Goal: Navigation & Orientation: Find specific page/section

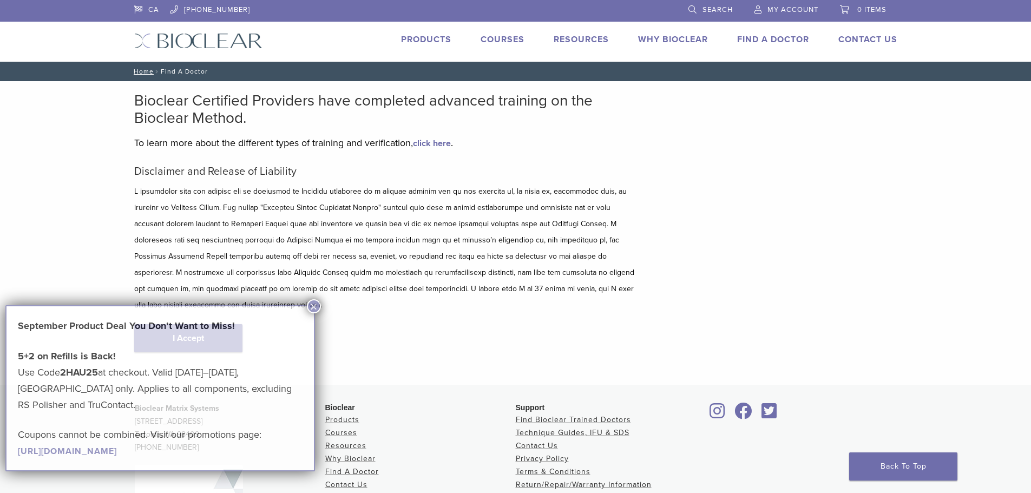
click at [200, 321] on strong "September Product Deal You Don’t Want to Miss!" at bounding box center [126, 326] width 217 height 12
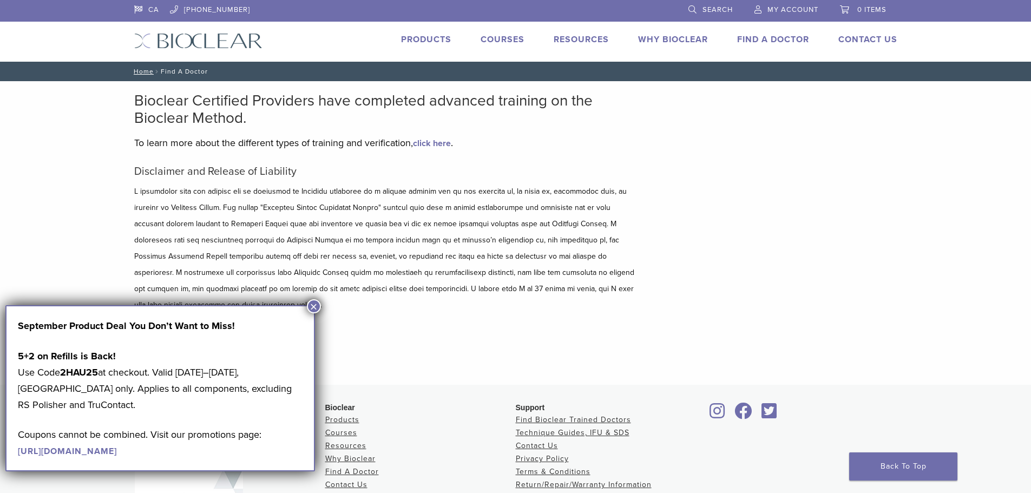
click at [316, 304] on button "×" at bounding box center [314, 306] width 14 height 14
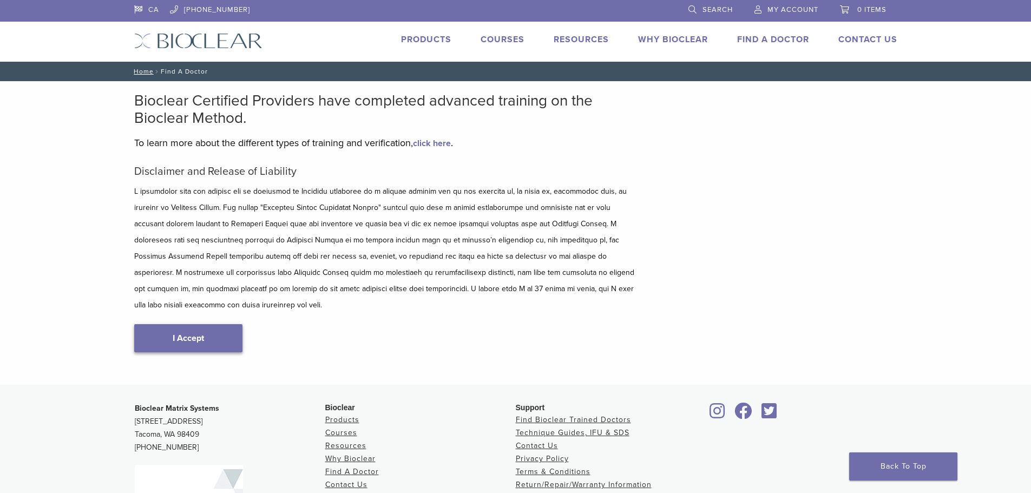
click at [199, 326] on link "I Accept" at bounding box center [188, 338] width 108 height 28
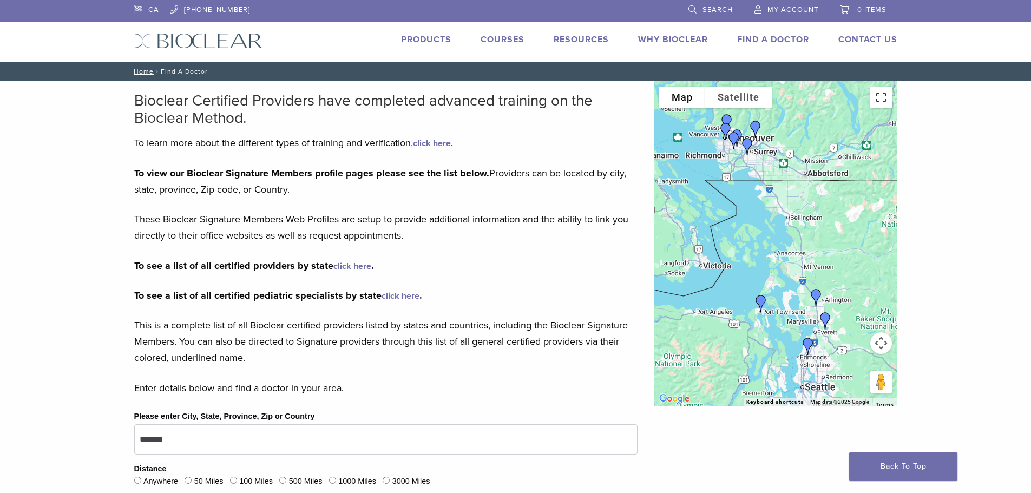
click at [884, 103] on button "Toggle fullscreen view" at bounding box center [882, 98] width 22 height 22
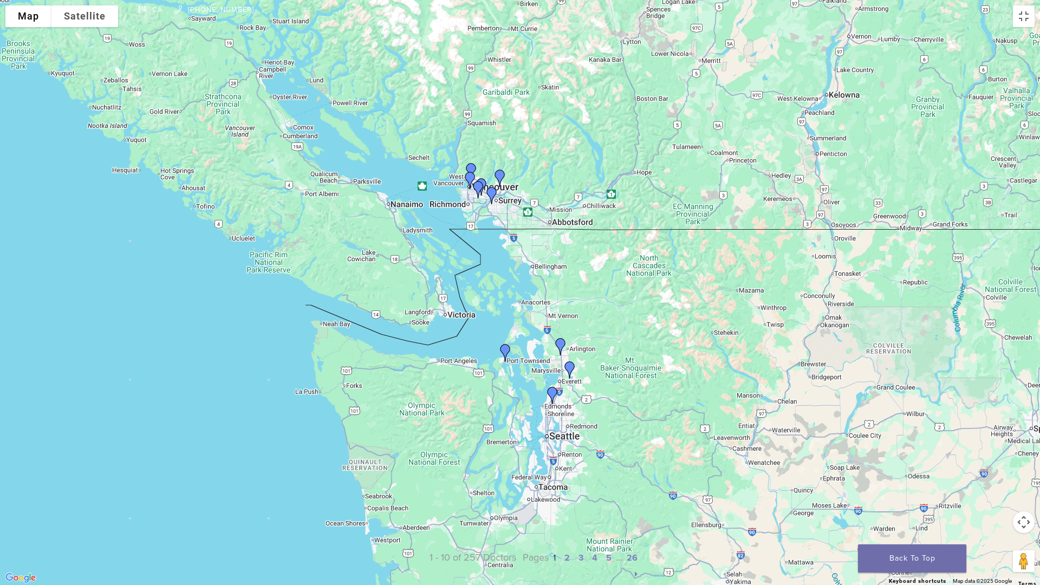
click at [561, 221] on div at bounding box center [520, 292] width 1040 height 585
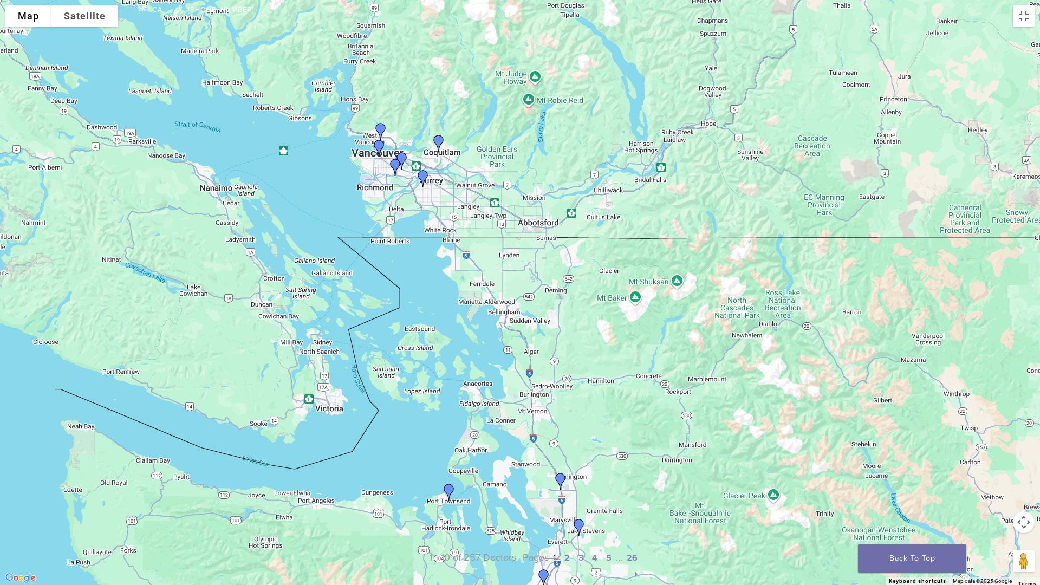
click at [513, 231] on div at bounding box center [520, 292] width 1040 height 585
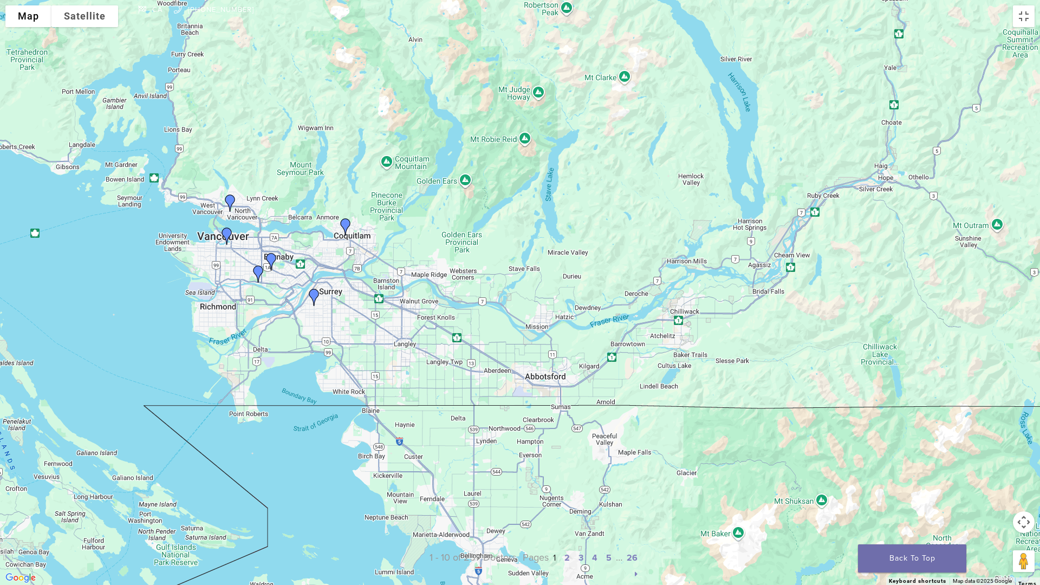
drag, startPoint x: 501, startPoint y: 203, endPoint x: 484, endPoint y: 372, distance: 169.8
click at [484, 372] on div at bounding box center [520, 292] width 1040 height 585
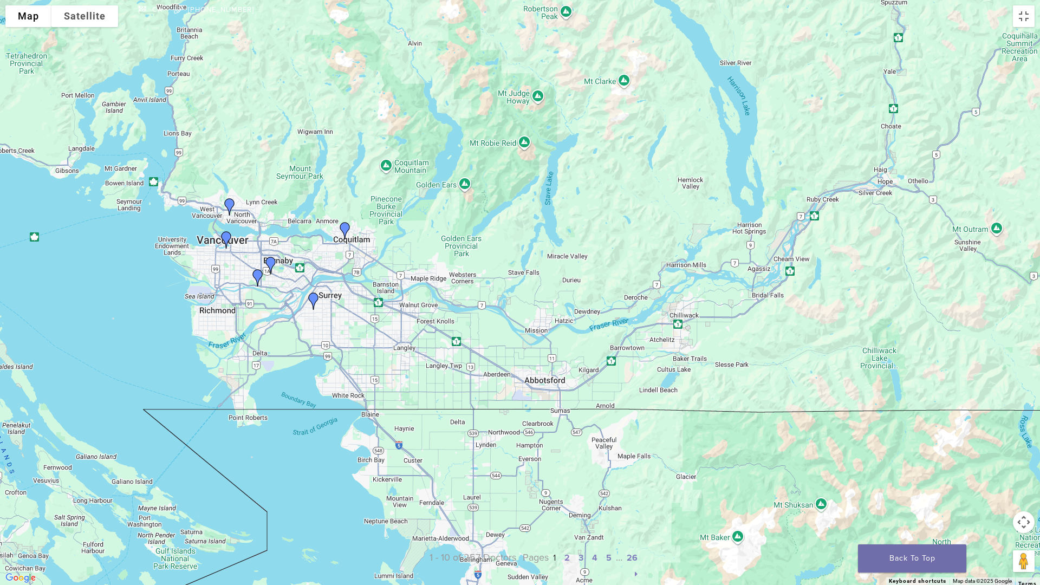
click at [500, 358] on div at bounding box center [520, 292] width 1040 height 585
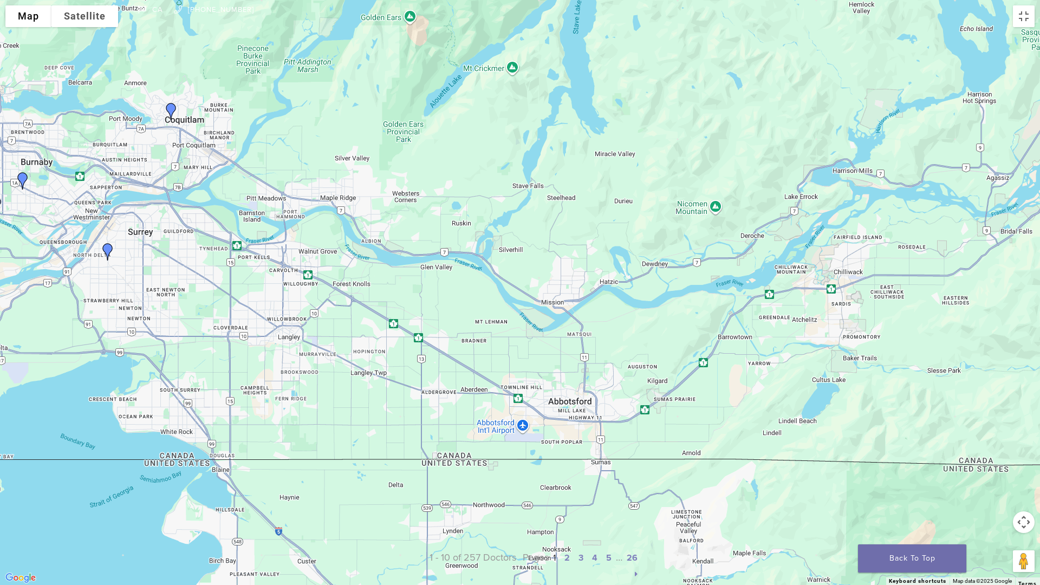
drag, startPoint x: 582, startPoint y: 420, endPoint x: 535, endPoint y: 416, distance: 46.7
click at [535, 416] on div at bounding box center [520, 292] width 1040 height 585
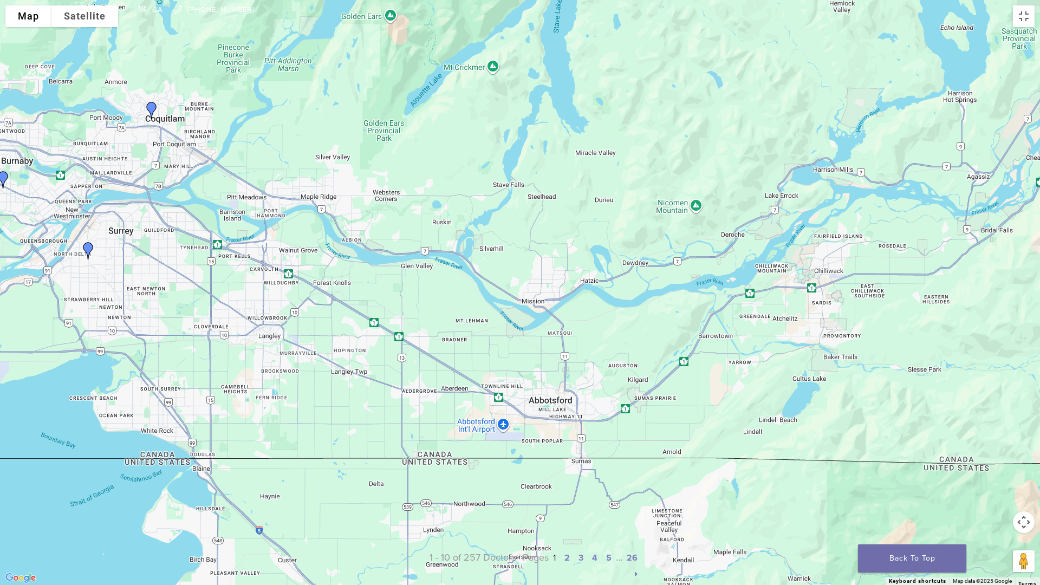
click at [537, 415] on div at bounding box center [520, 292] width 1040 height 585
click at [537, 414] on div at bounding box center [520, 292] width 1040 height 585
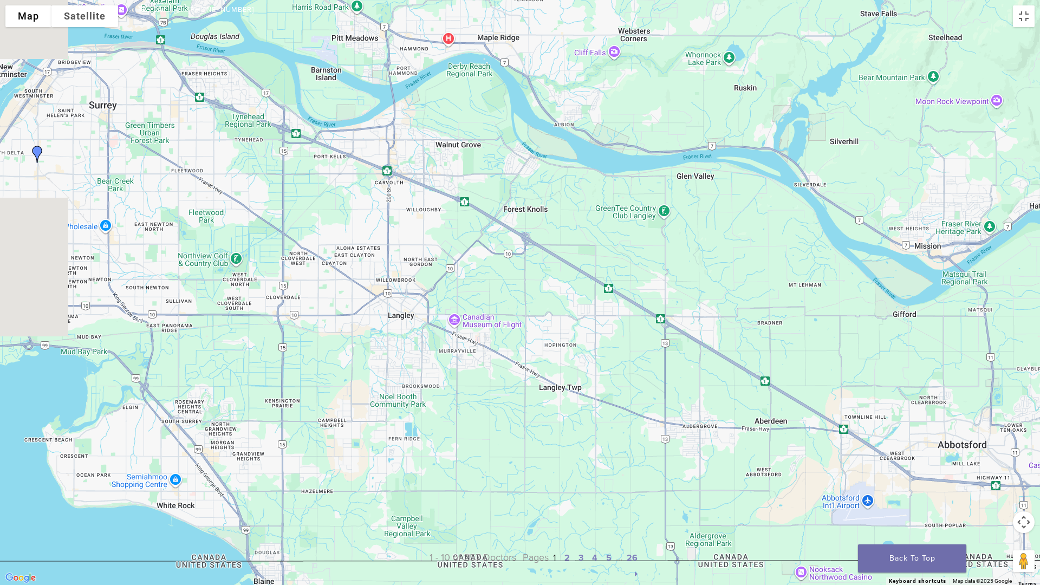
drag, startPoint x: 473, startPoint y: 396, endPoint x: 903, endPoint y: 469, distance: 436.6
click at [903, 469] on div at bounding box center [520, 292] width 1040 height 585
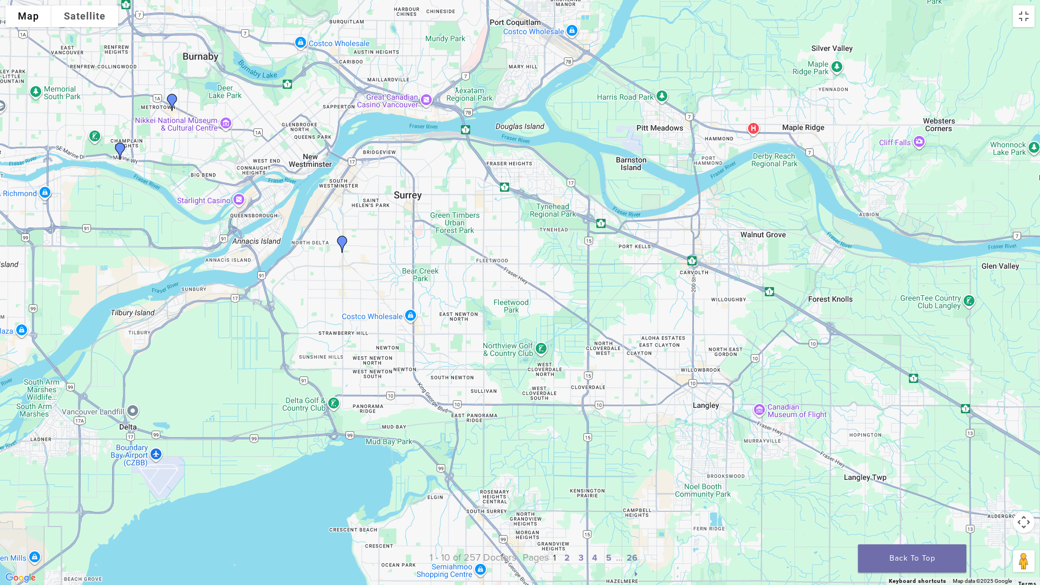
drag, startPoint x: 423, startPoint y: 267, endPoint x: 677, endPoint y: 331, distance: 261.8
click at [677, 331] on div at bounding box center [520, 292] width 1040 height 585
click at [338, 241] on img "Dr. Banita Mann" at bounding box center [342, 244] width 26 height 26
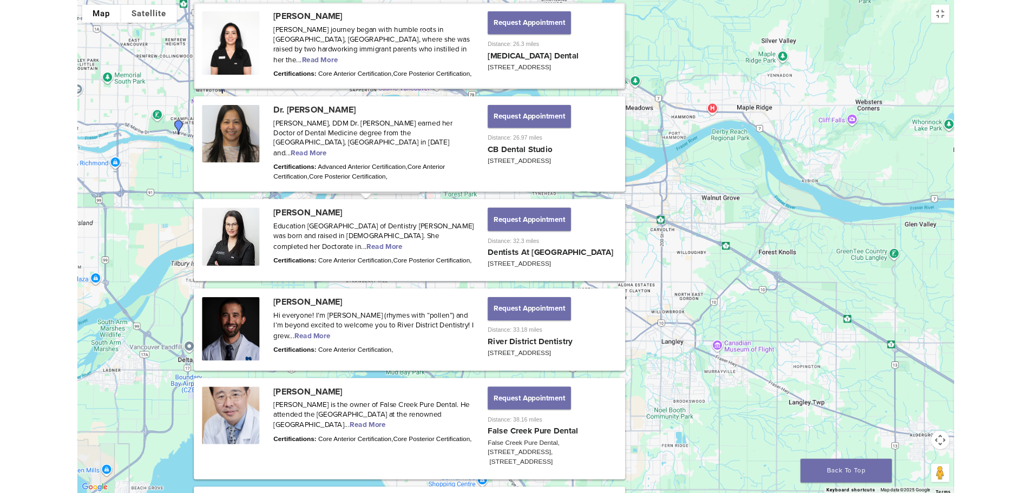
scroll to position [595, 0]
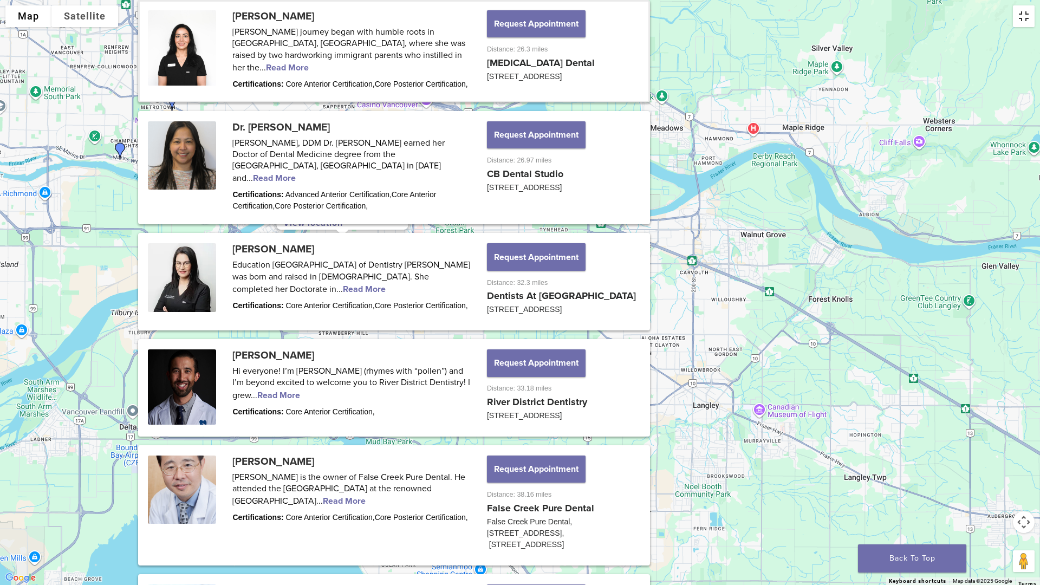
click at [1025, 19] on button "Toggle fullscreen view" at bounding box center [1023, 16] width 22 height 22
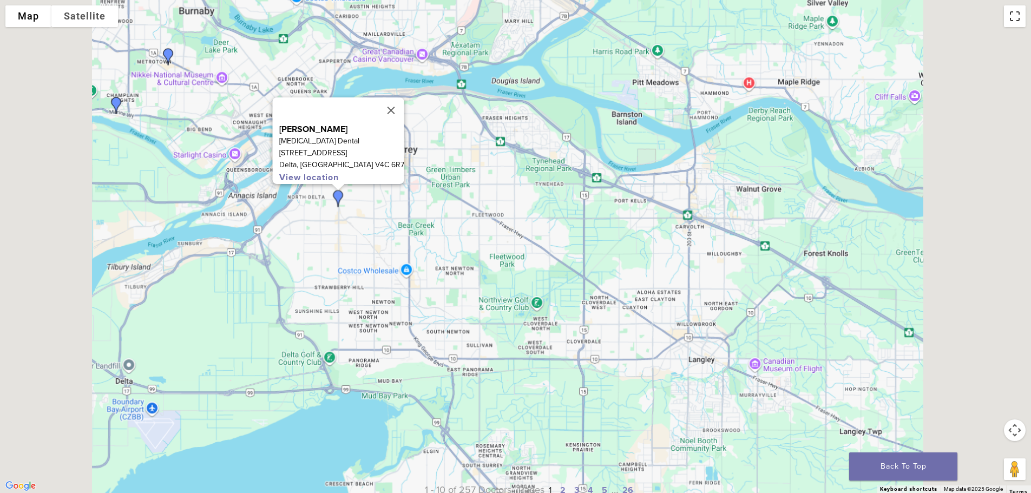
scroll to position [0, 0]
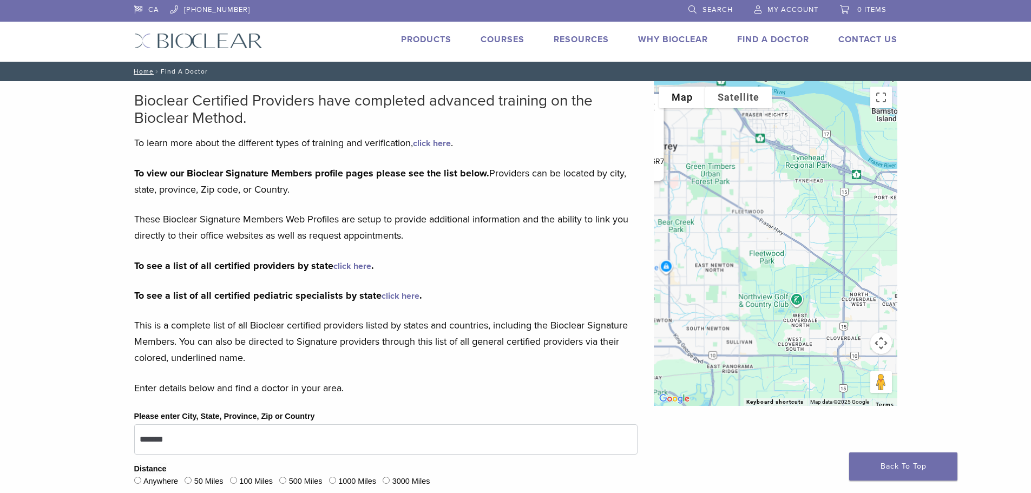
click at [415, 41] on link "Products" at bounding box center [426, 39] width 50 height 11
